Goal: Check status: Check status

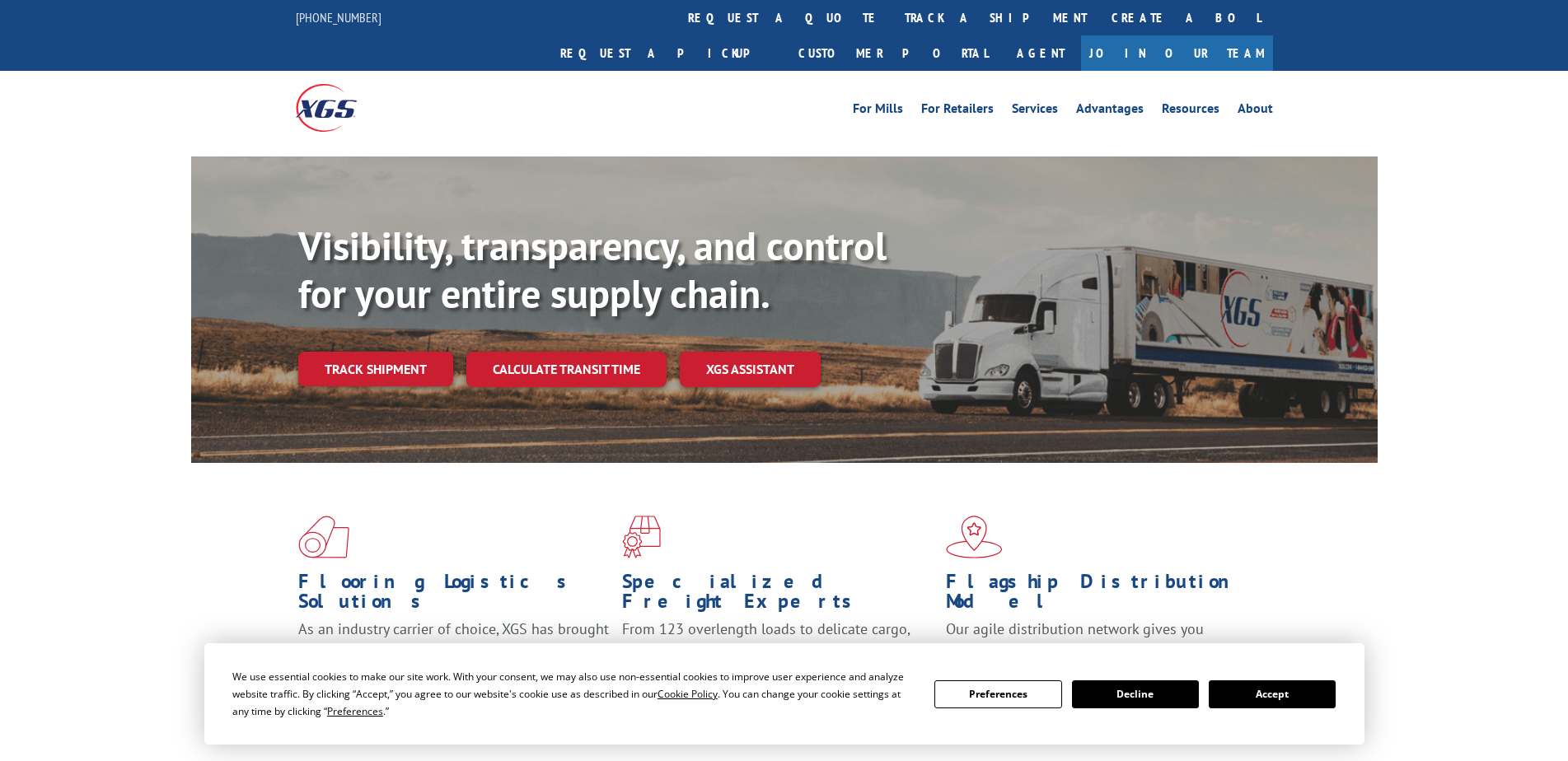
click at [736, 71] on div "For Mills For Retailers Services Advantages Resources About For Mills For Retai…" at bounding box center [784, 108] width 977 height 74
click at [892, 30] on link "track a shipment" at bounding box center [995, 17] width 207 height 36
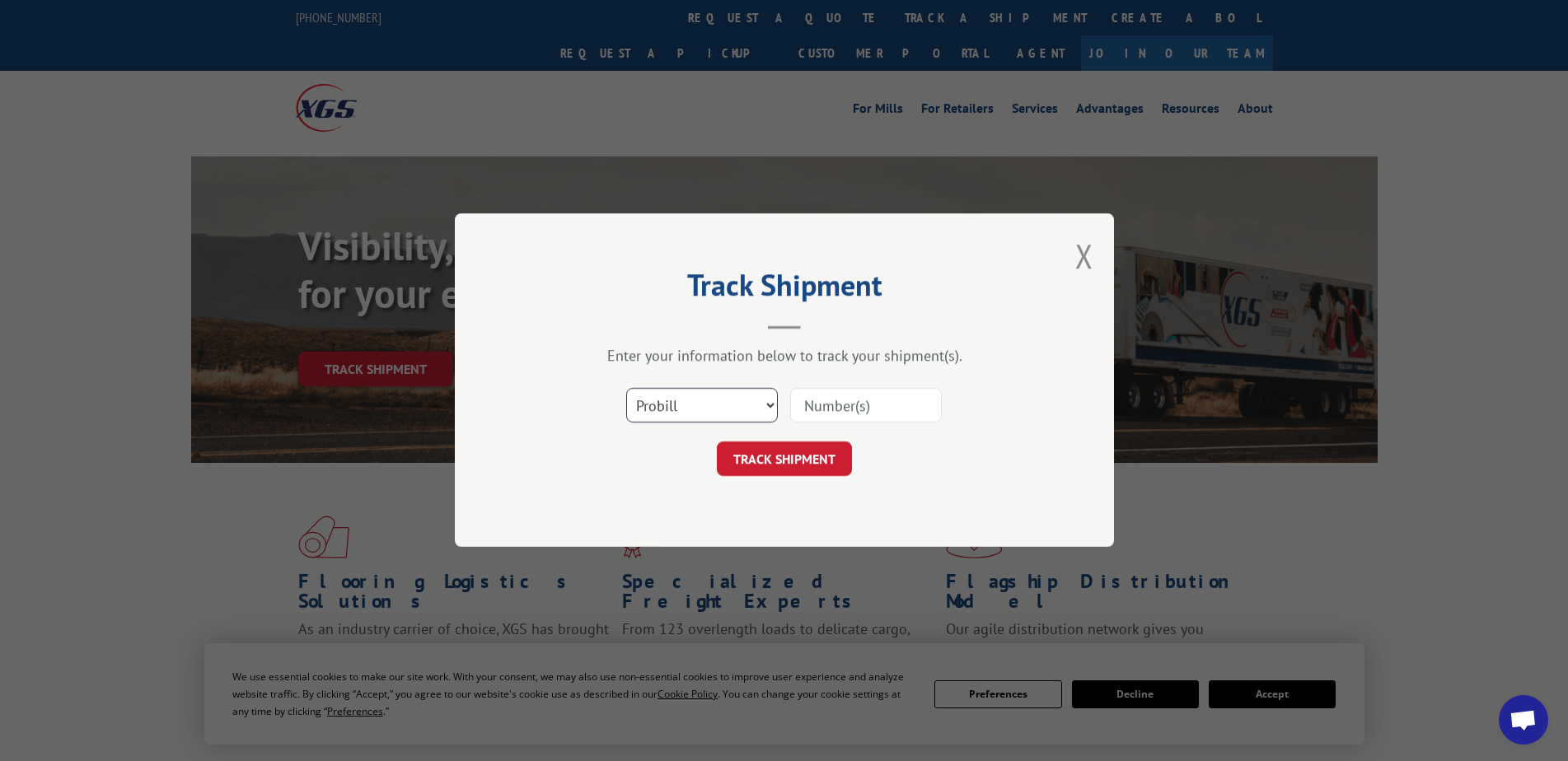
click at [722, 402] on select "Select category... Probill BOL PO" at bounding box center [702, 406] width 151 height 35
select select "bol"
click at [626, 389] on select "Select category... Probill BOL PO" at bounding box center [702, 406] width 151 height 35
click at [828, 411] on input at bounding box center [866, 406] width 151 height 35
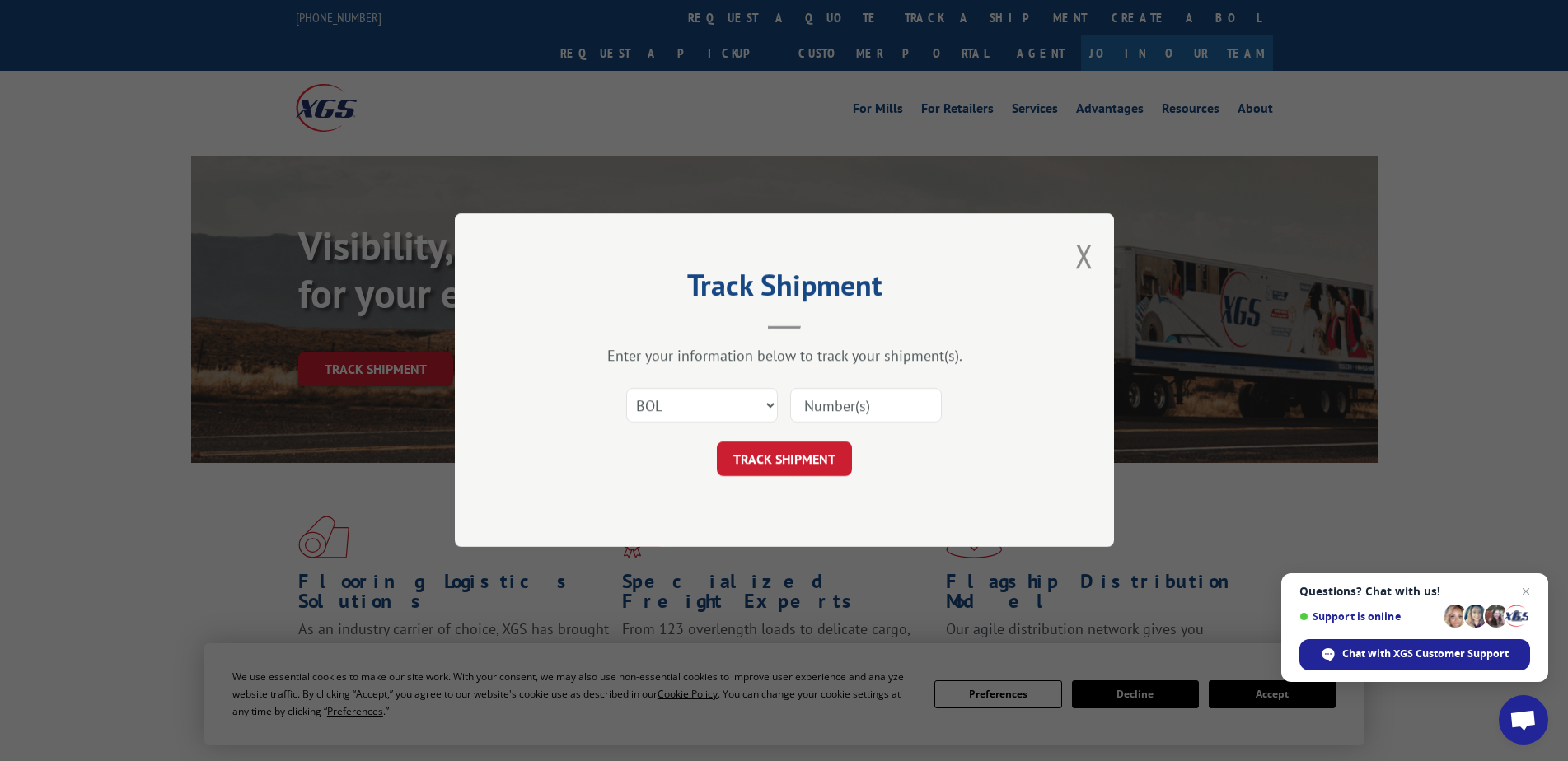
paste input "2861588"
type input "2861588"
click at [816, 467] on button "TRACK SHIPMENT" at bounding box center [784, 460] width 135 height 35
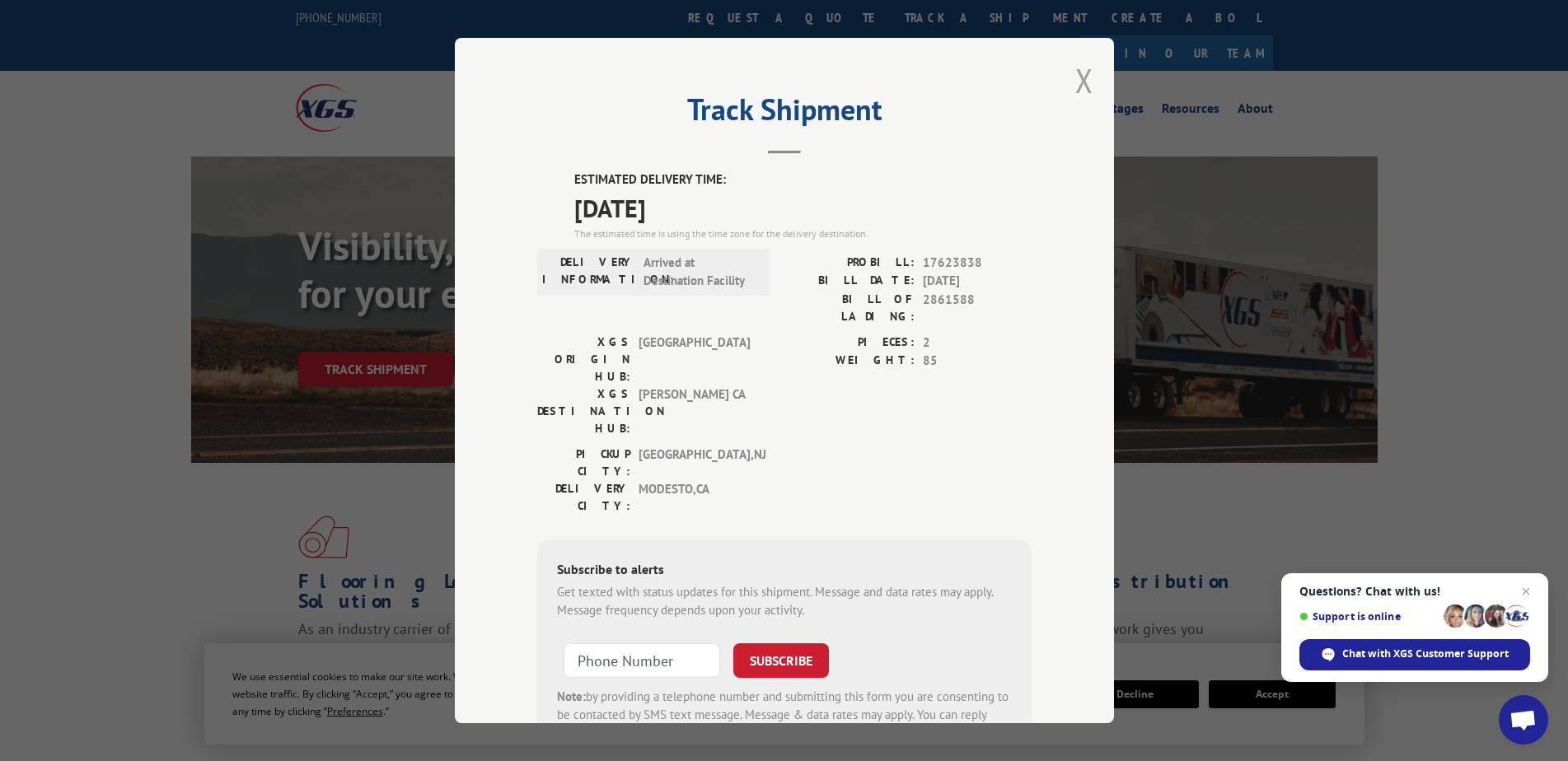
click at [1075, 84] on button "Close modal" at bounding box center [1084, 80] width 18 height 44
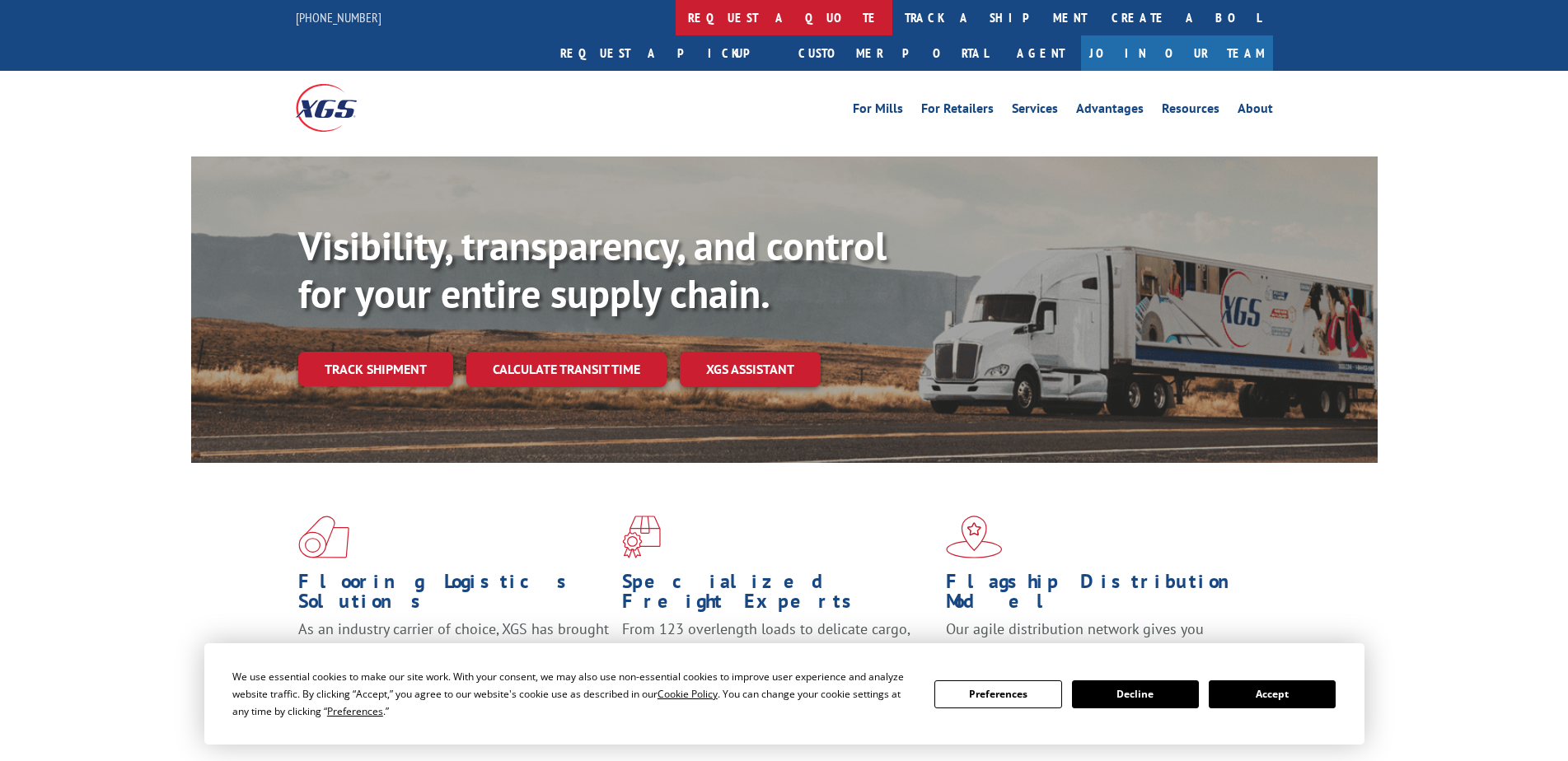
click at [675, 22] on link "request a quote" at bounding box center [784, 17] width 217 height 36
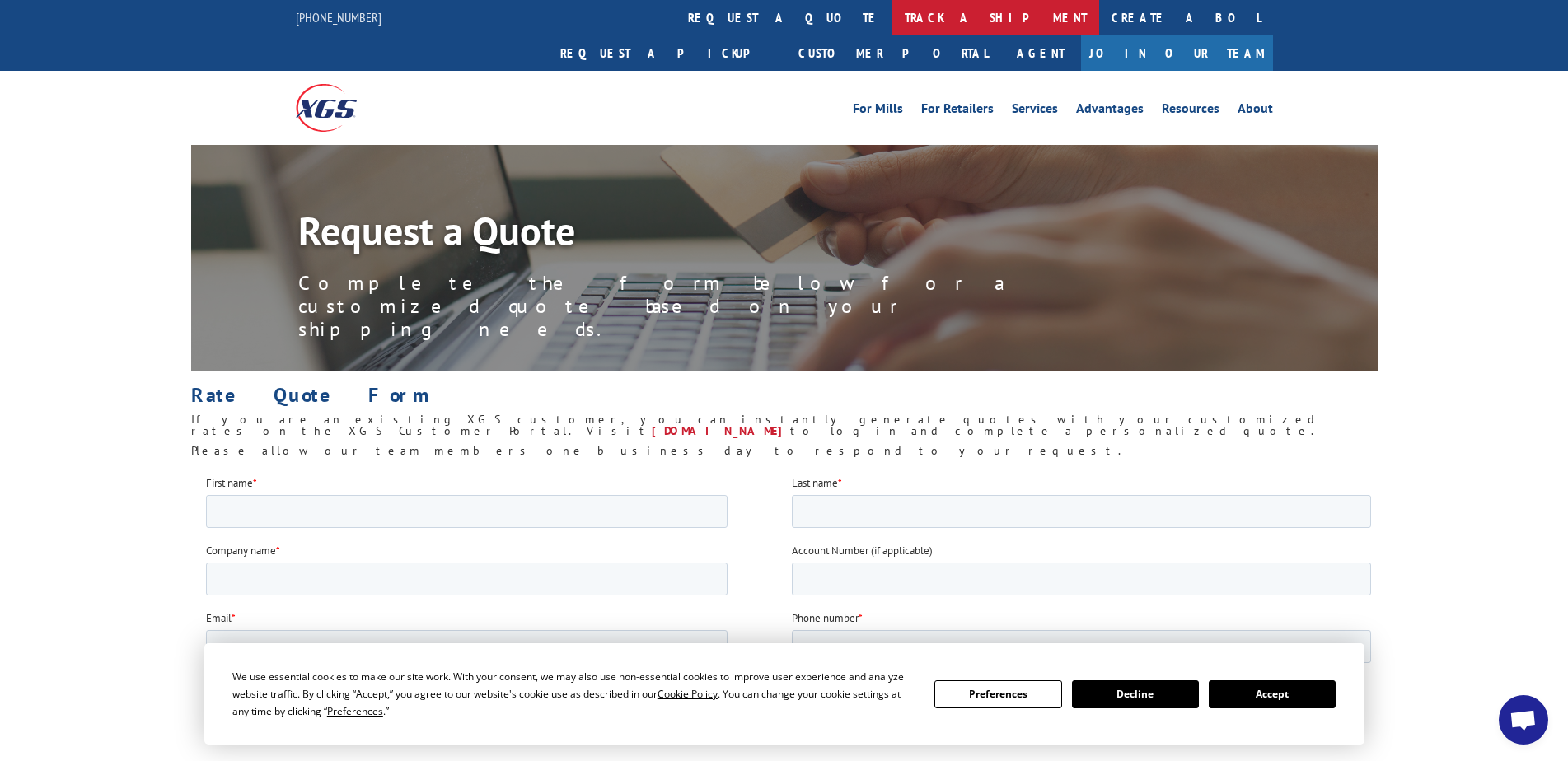
click at [892, 17] on link "track a shipment" at bounding box center [995, 17] width 207 height 36
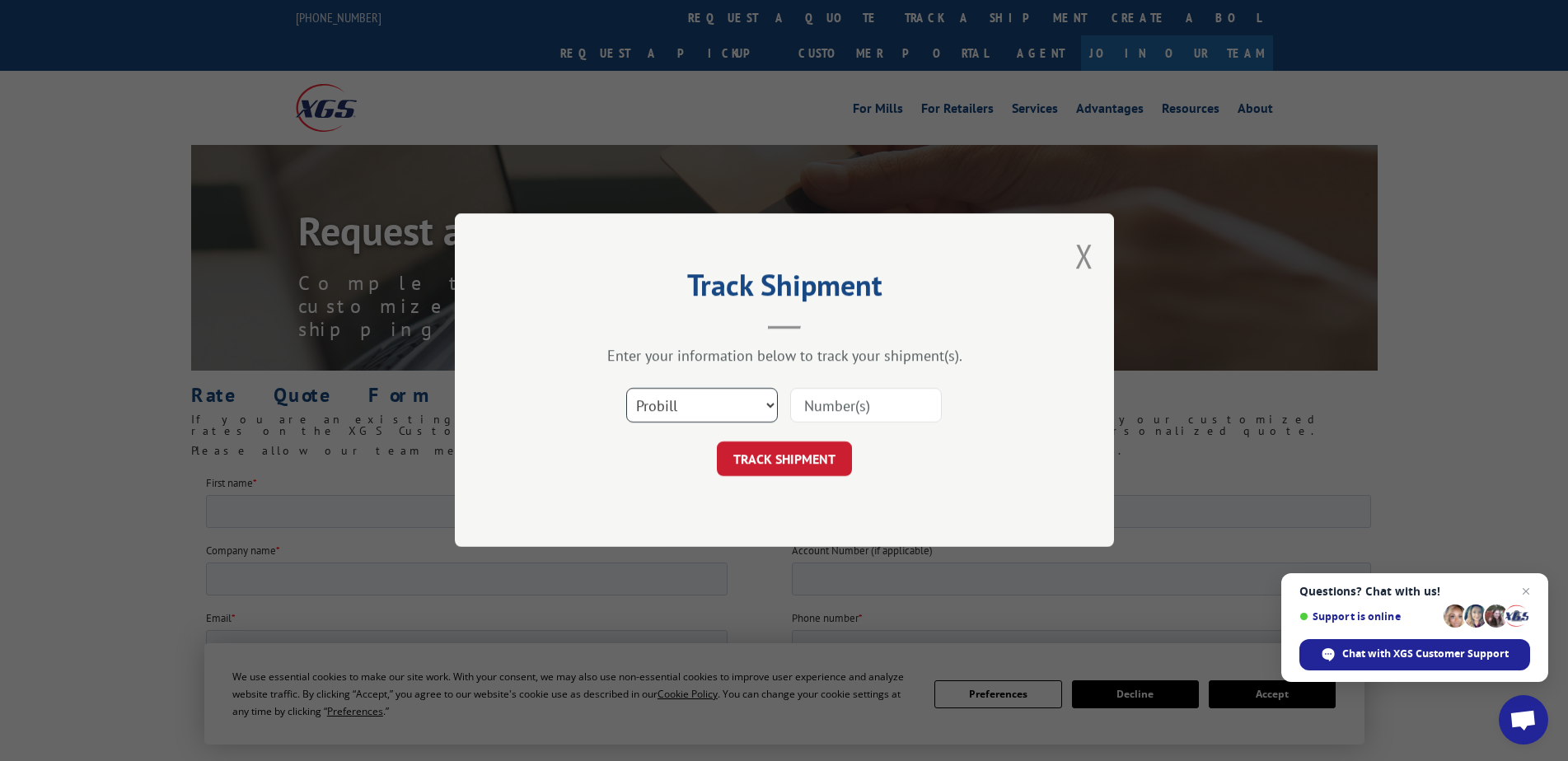
drag, startPoint x: 752, startPoint y: 409, endPoint x: 738, endPoint y: 418, distance: 16.6
click at [751, 409] on select "Select category... Probill BOL PO" at bounding box center [702, 406] width 151 height 35
select select "bol"
click at [626, 389] on select "Select category... Probill BOL PO" at bounding box center [702, 406] width 151 height 35
click at [835, 401] on input at bounding box center [866, 406] width 151 height 35
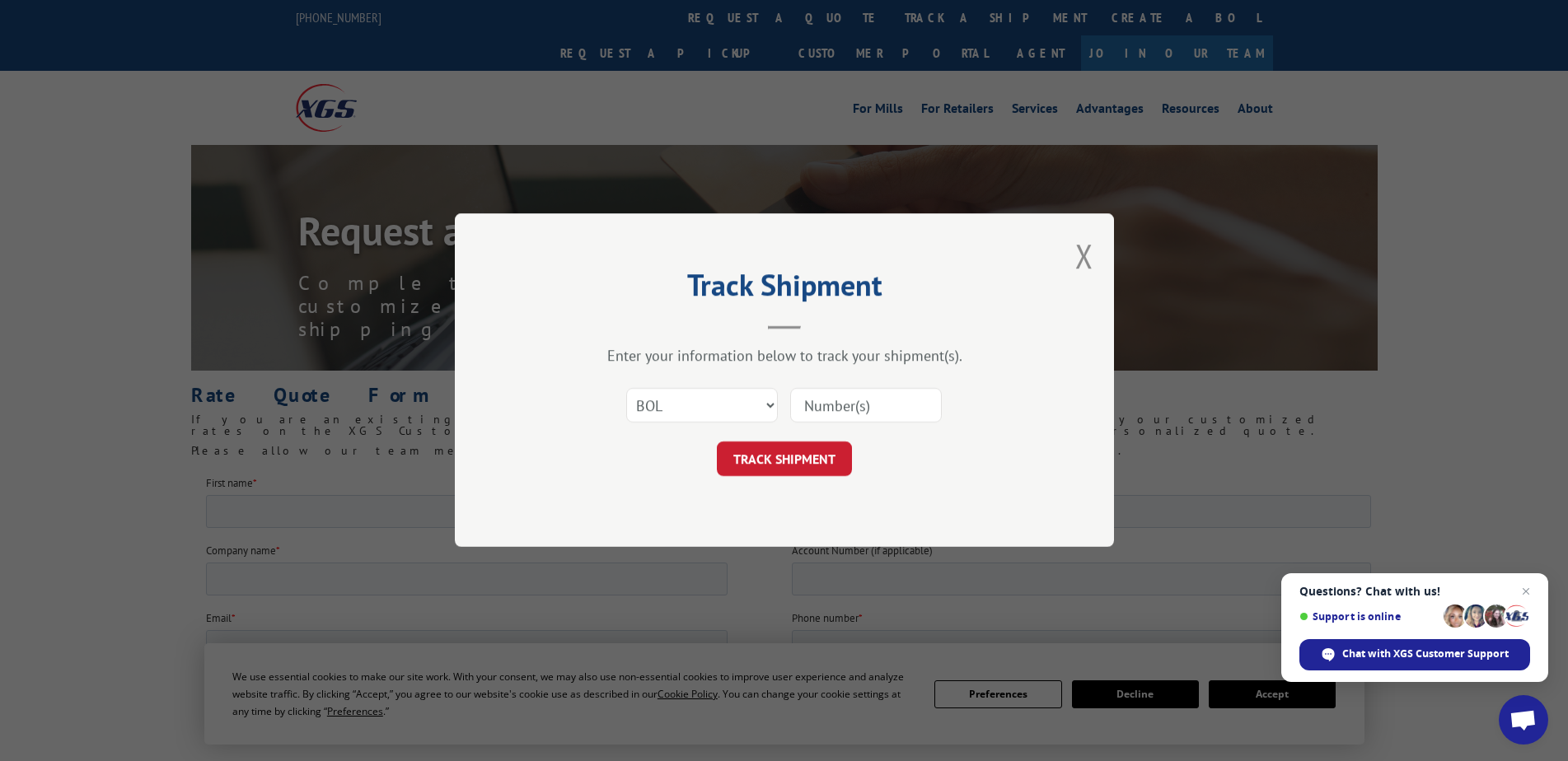
paste input "2861588"
type input "2861588"
click button "TRACK SHIPMENT" at bounding box center [784, 460] width 135 height 35
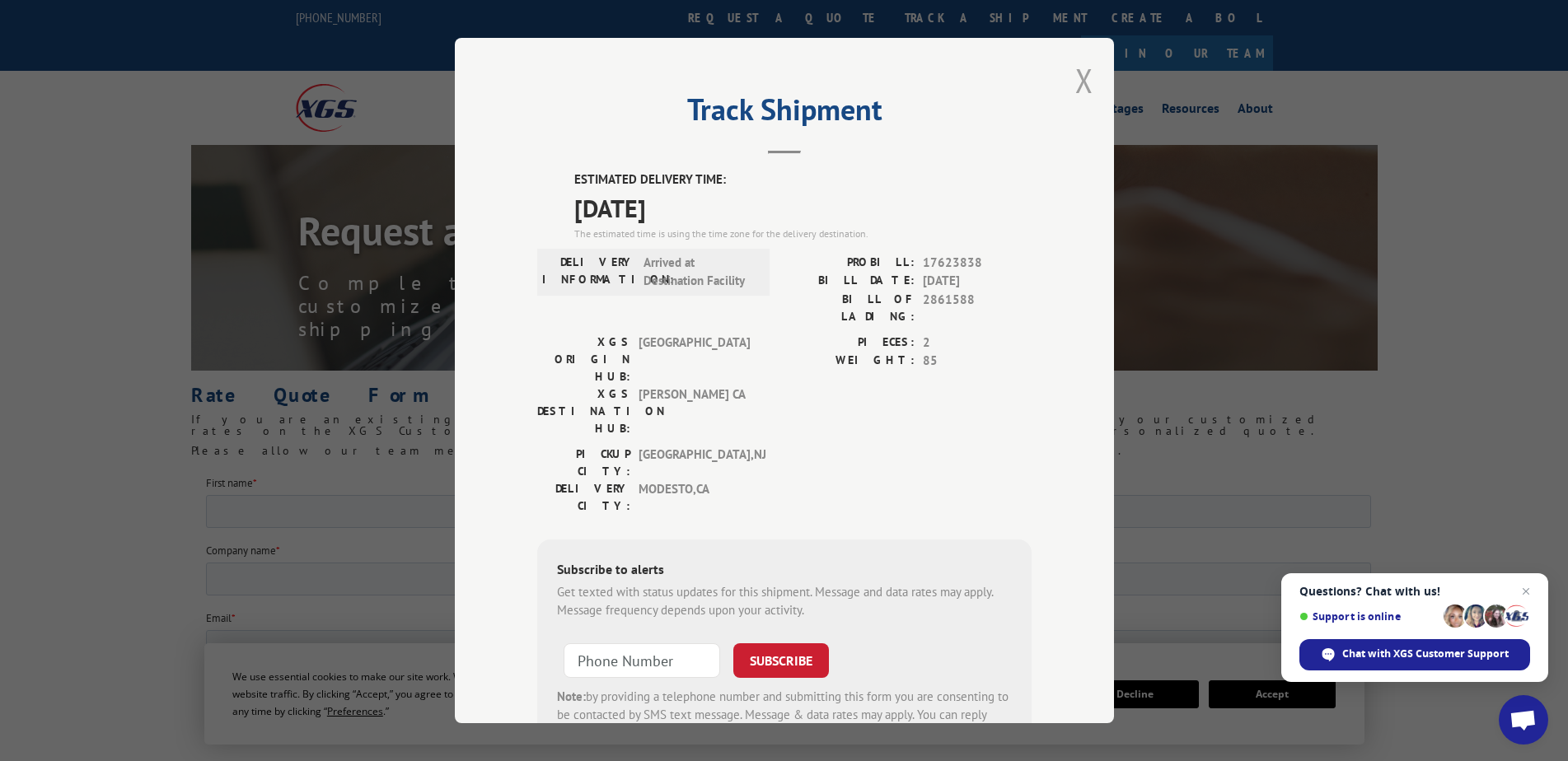
click at [1075, 84] on button "Close modal" at bounding box center [1084, 80] width 18 height 44
